Goal: Entertainment & Leisure: Consume media (video, audio)

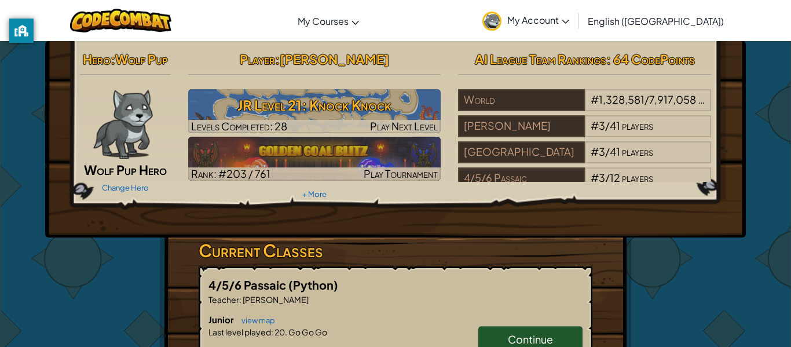
click at [306, 203] on div "Hero : Wolf Pup Wolf Pup Hero Change Hero Player : [PERSON_NAME] Level 21: Knoc…" at bounding box center [395, 139] width 700 height 196
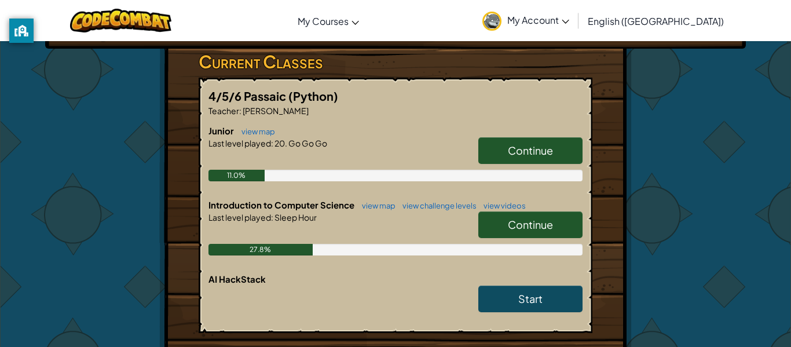
scroll to position [249, 0]
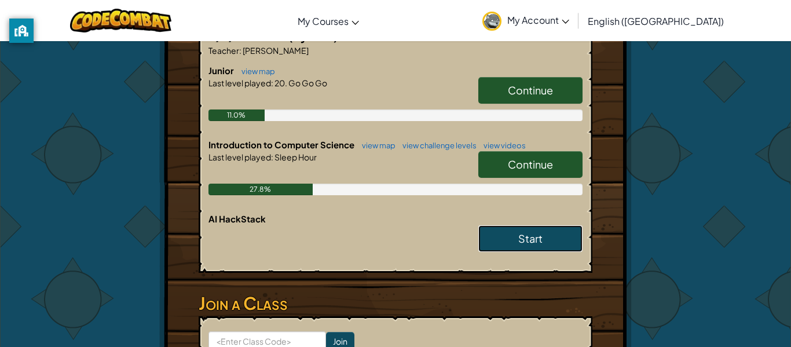
click at [520, 230] on link "Start" at bounding box center [530, 238] width 104 height 27
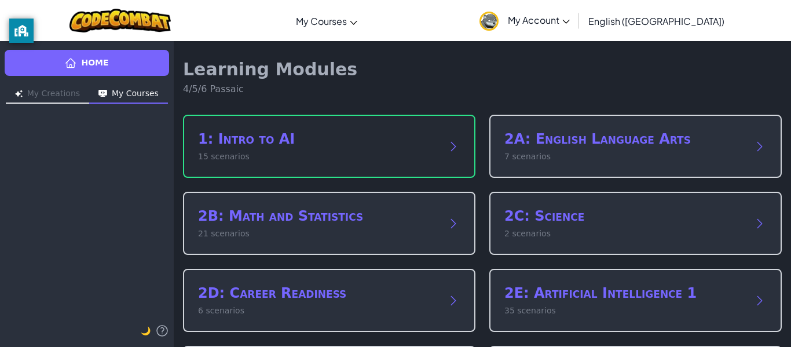
click at [448, 131] on div "1: Intro to AI 15 scenarios" at bounding box center [329, 146] width 292 height 63
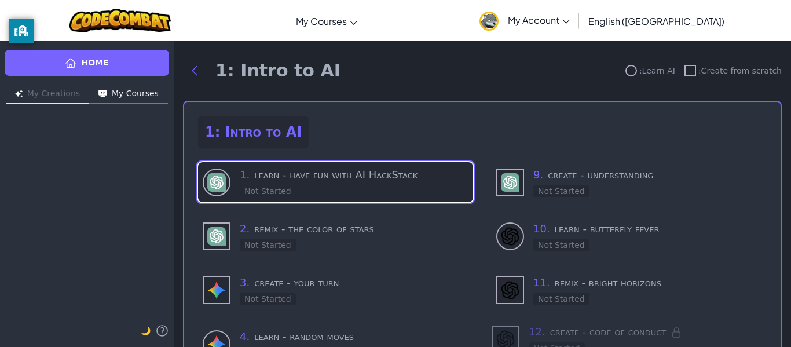
click at [417, 171] on h3 "1 . learn - have fun with AI HackStack" at bounding box center [354, 175] width 229 height 16
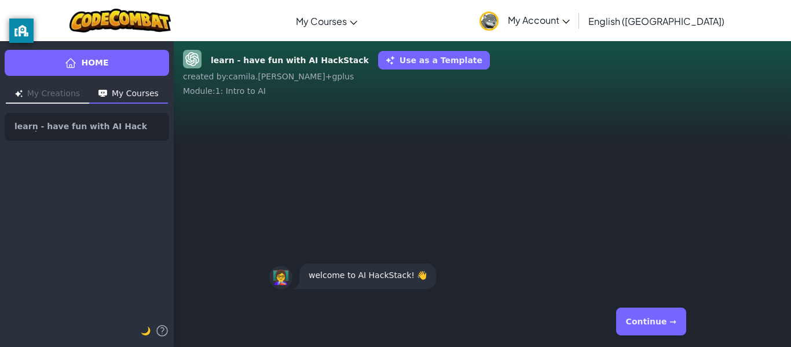
click at [666, 326] on button "Continue →" at bounding box center [651, 321] width 70 height 28
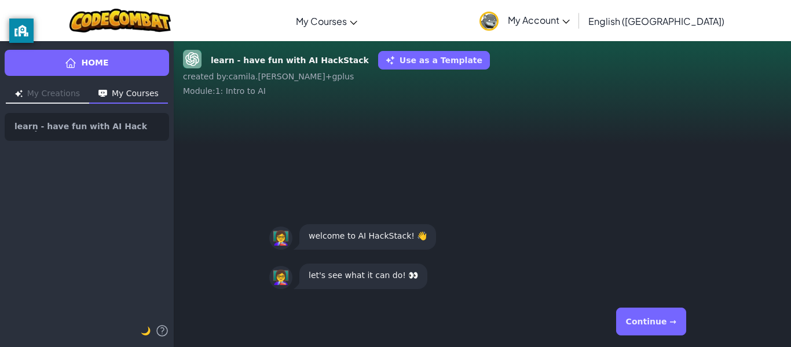
click at [666, 326] on button "Continue →" at bounding box center [651, 321] width 70 height 28
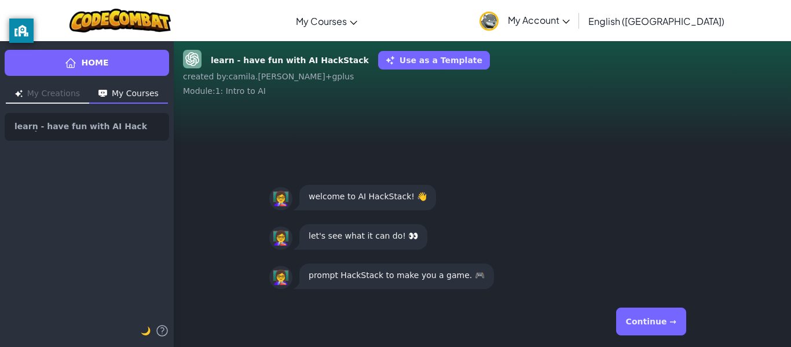
click at [666, 326] on button "Continue →" at bounding box center [651, 321] width 70 height 28
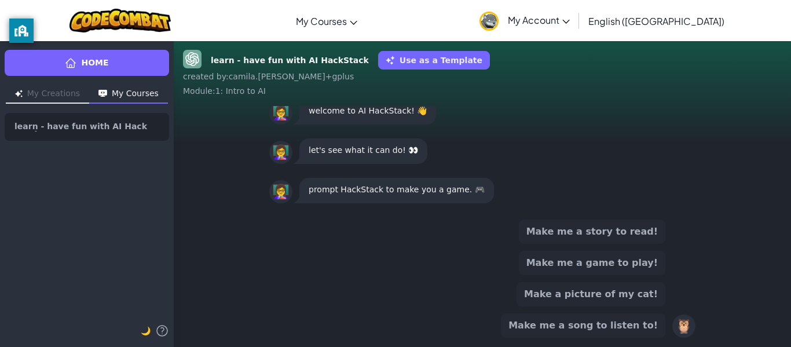
click at [642, 260] on button "Make me a game to play!" at bounding box center [592, 263] width 146 height 24
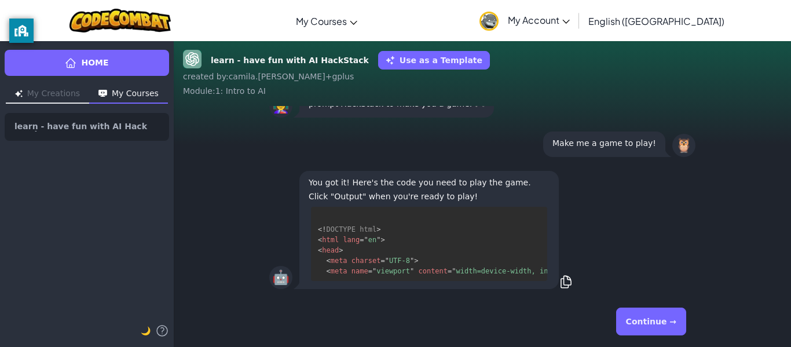
scroll to position [2, 0]
click at [656, 328] on button "Continue →" at bounding box center [651, 321] width 70 height 28
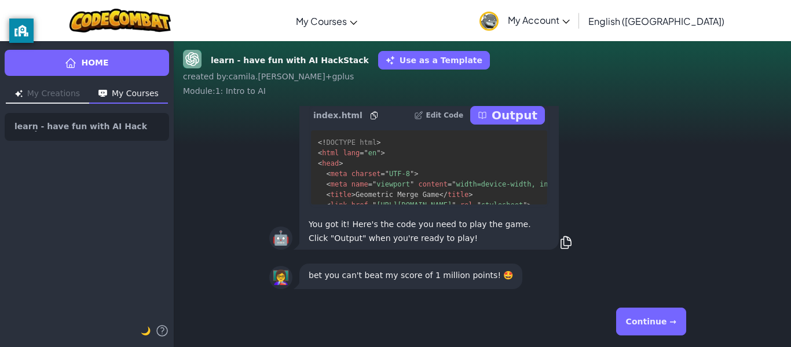
click at [643, 317] on button "Continue →" at bounding box center [651, 321] width 70 height 28
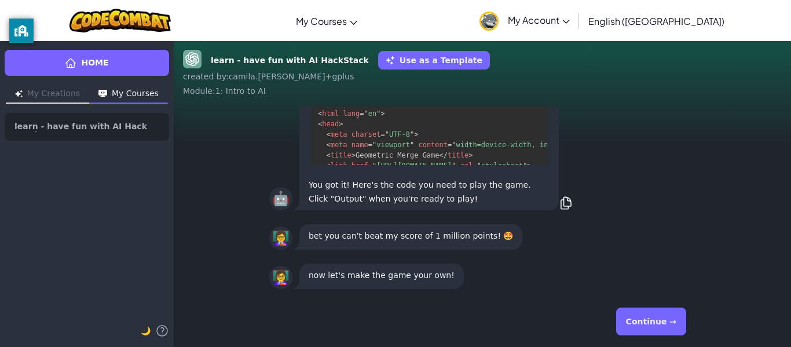
click at [643, 317] on button "Continue →" at bounding box center [651, 321] width 70 height 28
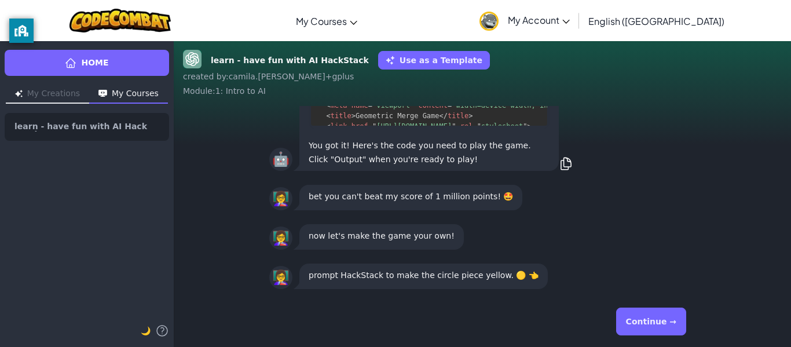
click at [642, 317] on button "Continue →" at bounding box center [651, 321] width 70 height 28
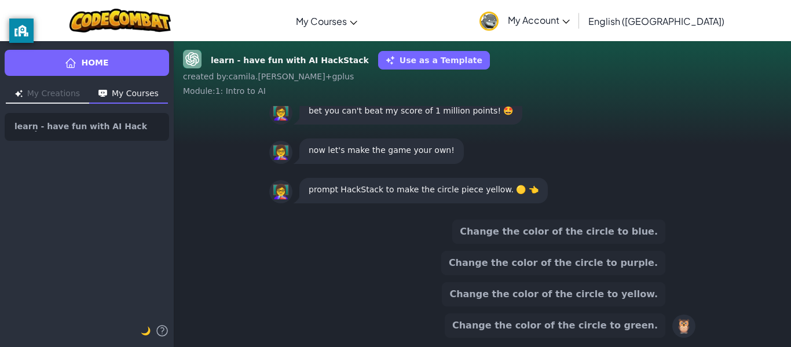
click at [638, 292] on button "Change the color of the circle to yellow." at bounding box center [553, 294] width 223 height 24
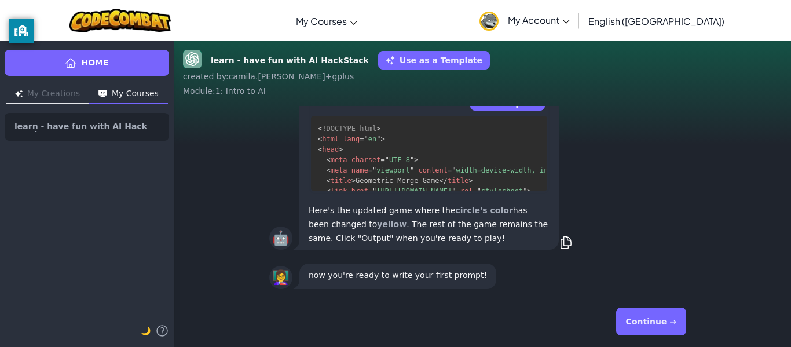
click at [642, 320] on button "Continue →" at bounding box center [651, 321] width 70 height 28
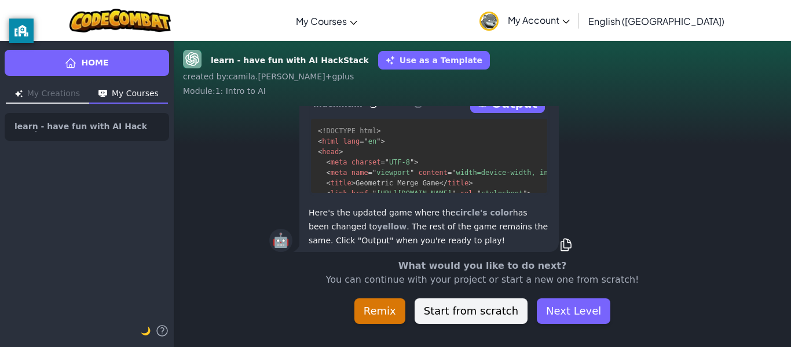
scroll to position [0, 0]
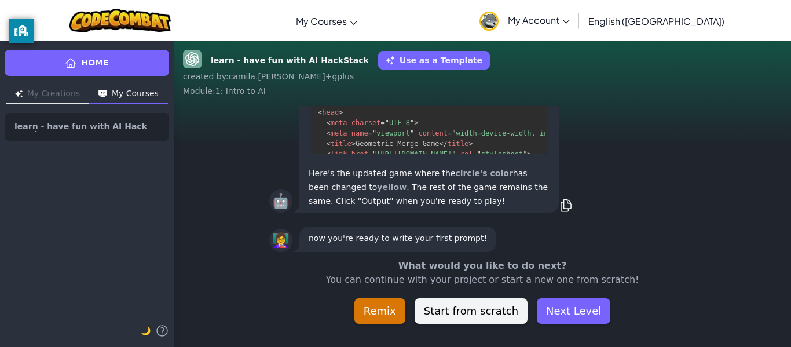
click at [443, 233] on p "now you're ready to write your first prompt!" at bounding box center [397, 238] width 178 height 14
click at [487, 186] on p "Here's the updated game where the circle's color has been changed to yellow . T…" at bounding box center [428, 187] width 241 height 42
click at [574, 205] on div "🤖 Here's the updated game where the circle's color has been changed to yellow .…" at bounding box center [482, 105] width 426 height 220
click at [570, 205] on icon at bounding box center [566, 205] width 14 height 14
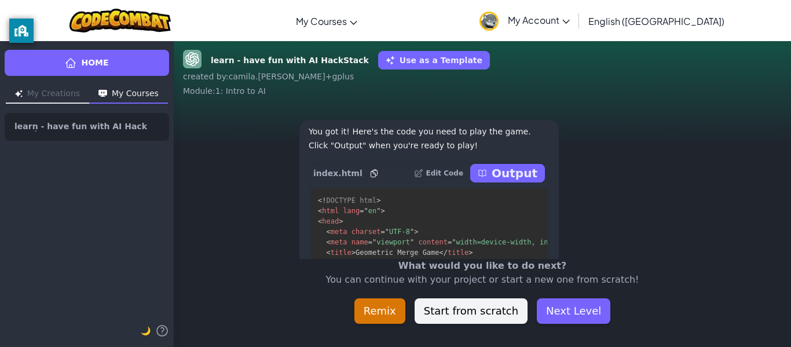
scroll to position [-484, 0]
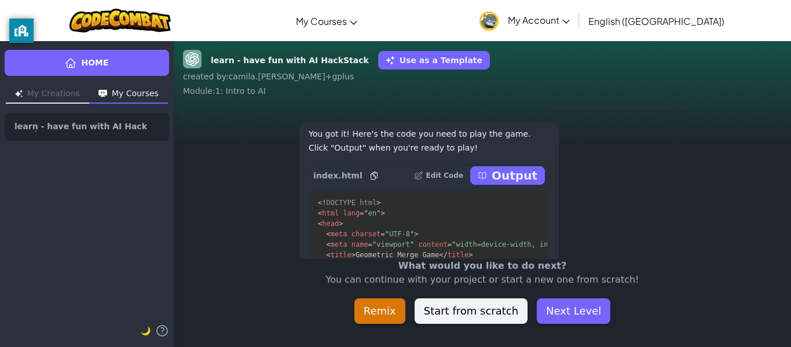
click at [518, 183] on p "Output" at bounding box center [514, 175] width 46 height 16
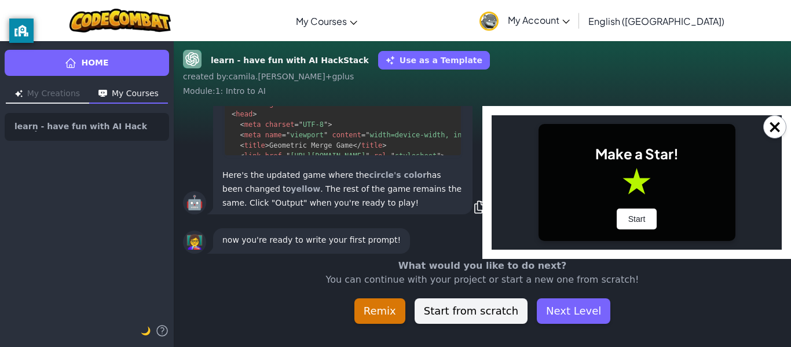
scroll to position [0, 0]
click at [638, 226] on button "Start" at bounding box center [636, 218] width 41 height 21
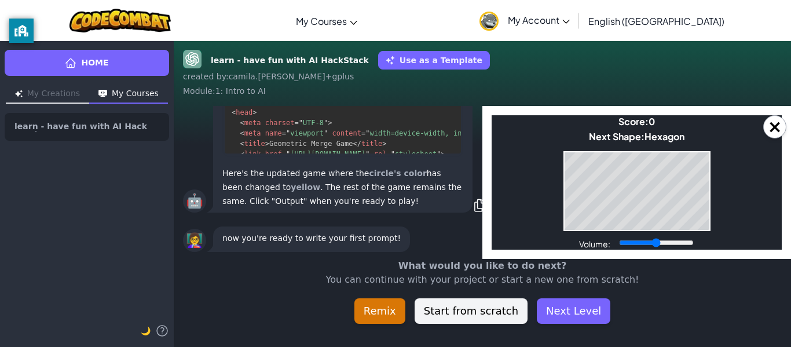
drag, startPoint x: 484, startPoint y: 111, endPoint x: 330, endPoint y: 156, distance: 159.9
click at [420, 99] on div "learn - have fun with AI HackStack Use as a Template created by : [PERSON_NAME]…" at bounding box center [482, 194] width 617 height 306
click at [490, 182] on div "×" at bounding box center [636, 182] width 308 height 153
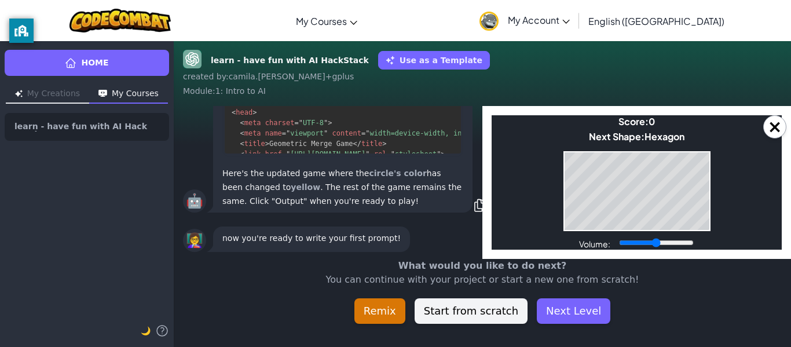
click at [490, 182] on div "×" at bounding box center [636, 182] width 308 height 153
click at [330, 156] on span "[URL][DOMAIN_NAME]" at bounding box center [327, 154] width 75 height 8
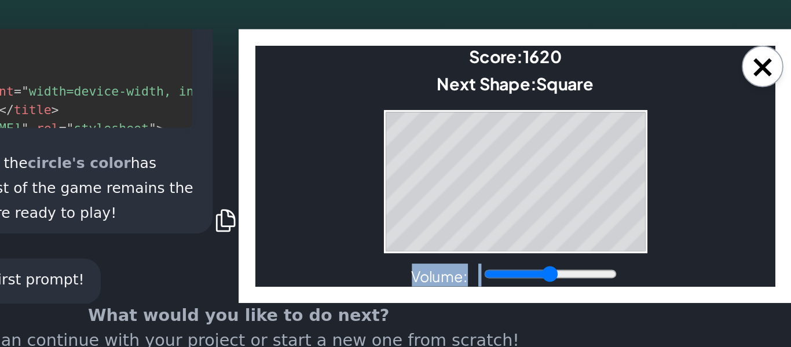
drag, startPoint x: 412, startPoint y: 161, endPoint x: 419, endPoint y: 178, distance: 18.9
click at [419, 178] on body "Make a Star! Start Score: 1620 Next Shape: Square Game Over Your stack reached …" at bounding box center [400, 112] width 290 height 134
click at [435, 172] on input "Volume:" at bounding box center [419, 172] width 75 height 9
type input "0.9"
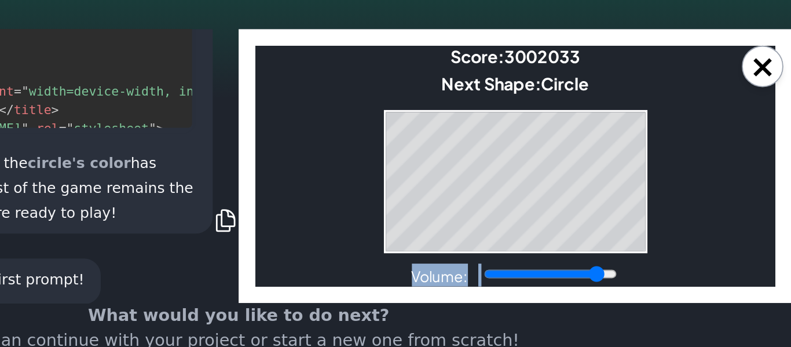
drag, startPoint x: 416, startPoint y: 160, endPoint x: 422, endPoint y: 179, distance: 20.7
click at [422, 179] on html "Make a Star! Start Score: 3002033 Next Shape: Circle Game Over Your stack reach…" at bounding box center [400, 112] width 290 height 134
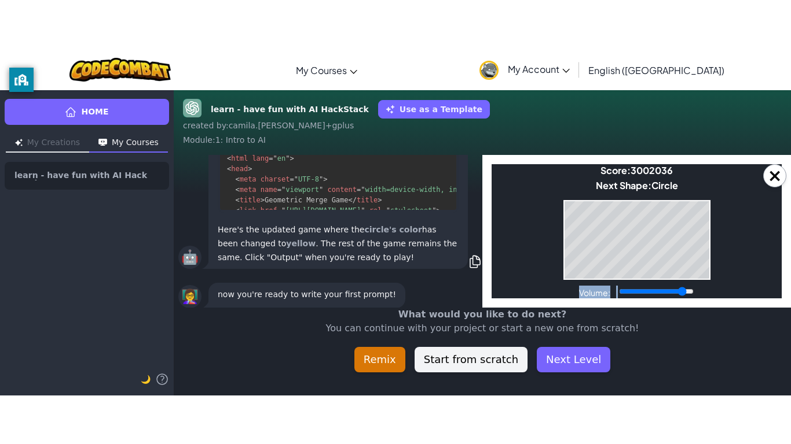
scroll to position [0, 5]
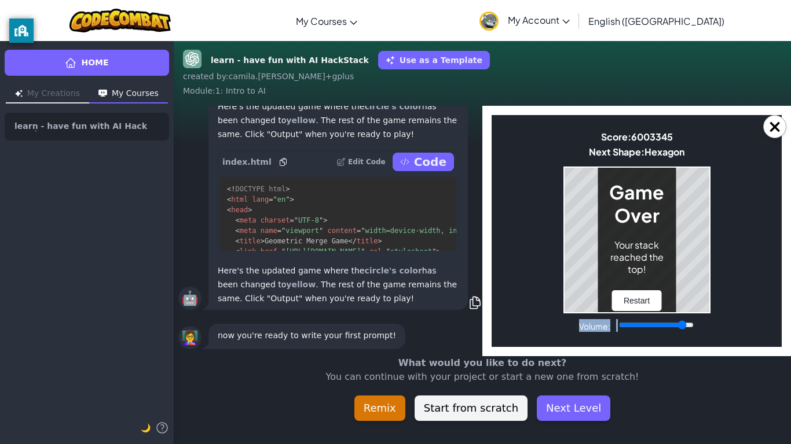
click at [630, 230] on div "Game Over Your stack reached the top! Restart" at bounding box center [636, 240] width 78 height 167
click at [634, 304] on button "Restart" at bounding box center [636, 301] width 49 height 21
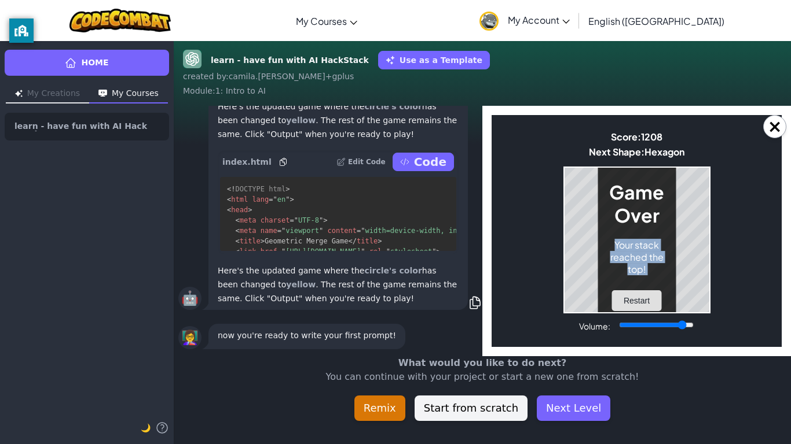
click at [647, 302] on button "Restart" at bounding box center [636, 301] width 49 height 21
click at [644, 297] on button "Restart" at bounding box center [636, 301] width 49 height 21
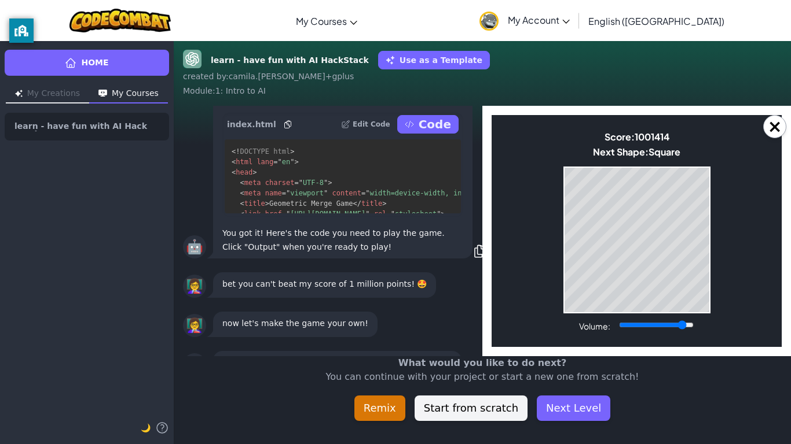
scroll to position [-333, 0]
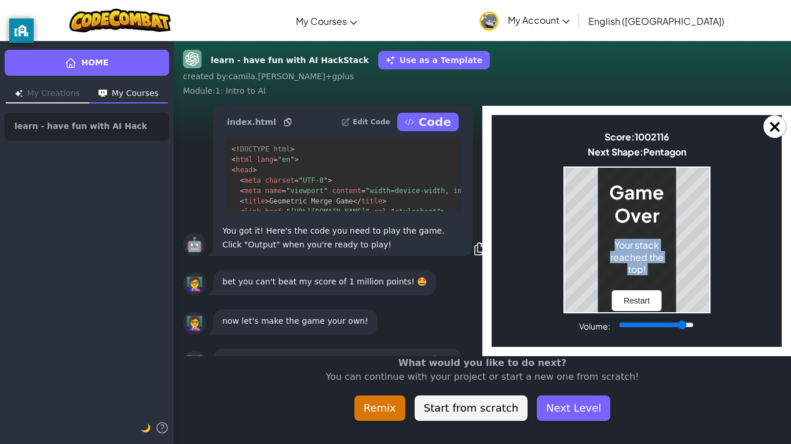
click at [646, 236] on div "Game Over Your stack reached the top! Restart" at bounding box center [636, 240] width 78 height 167
click at [637, 304] on button "Restart" at bounding box center [636, 301] width 49 height 21
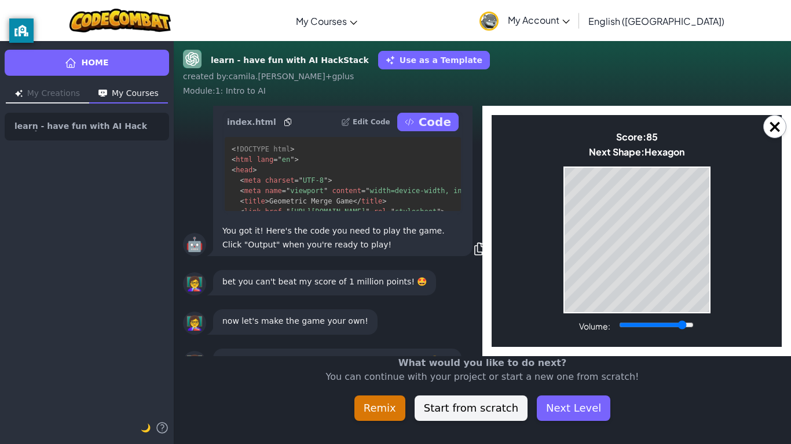
click at [648, 167] on div "Game Over Your stack reached the top! Restart" at bounding box center [636, 240] width 147 height 147
